Goal: Task Accomplishment & Management: Manage account settings

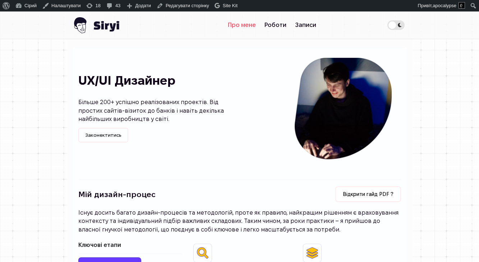
click at [239, 21] on link "Про мене" at bounding box center [242, 25] width 37 height 14
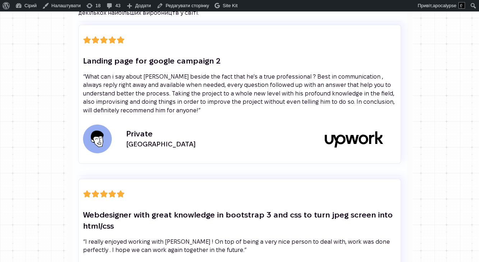
scroll to position [2233, 0]
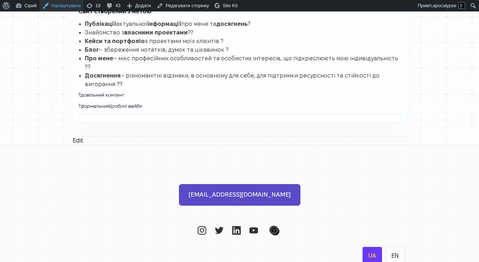
click at [70, 7] on link "Налаштувати" at bounding box center [62, 5] width 44 height 11
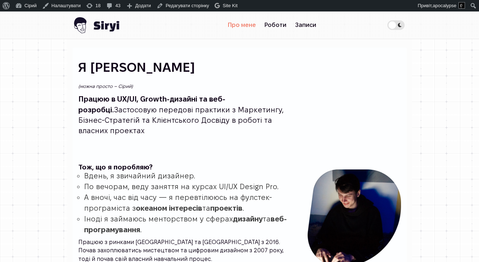
click at [110, 24] on img at bounding box center [96, 24] width 47 height 27
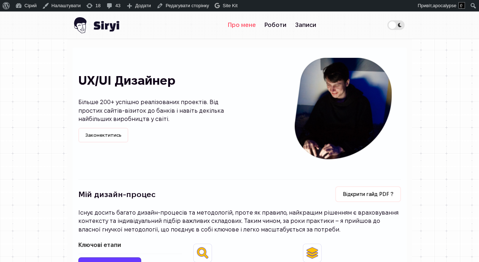
click at [237, 26] on link "Про мене" at bounding box center [242, 25] width 37 height 14
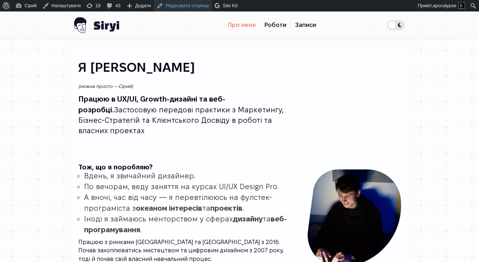
click at [195, 7] on link "Редагувати сторінку" at bounding box center [183, 5] width 58 height 11
